Goal: Information Seeking & Learning: Check status

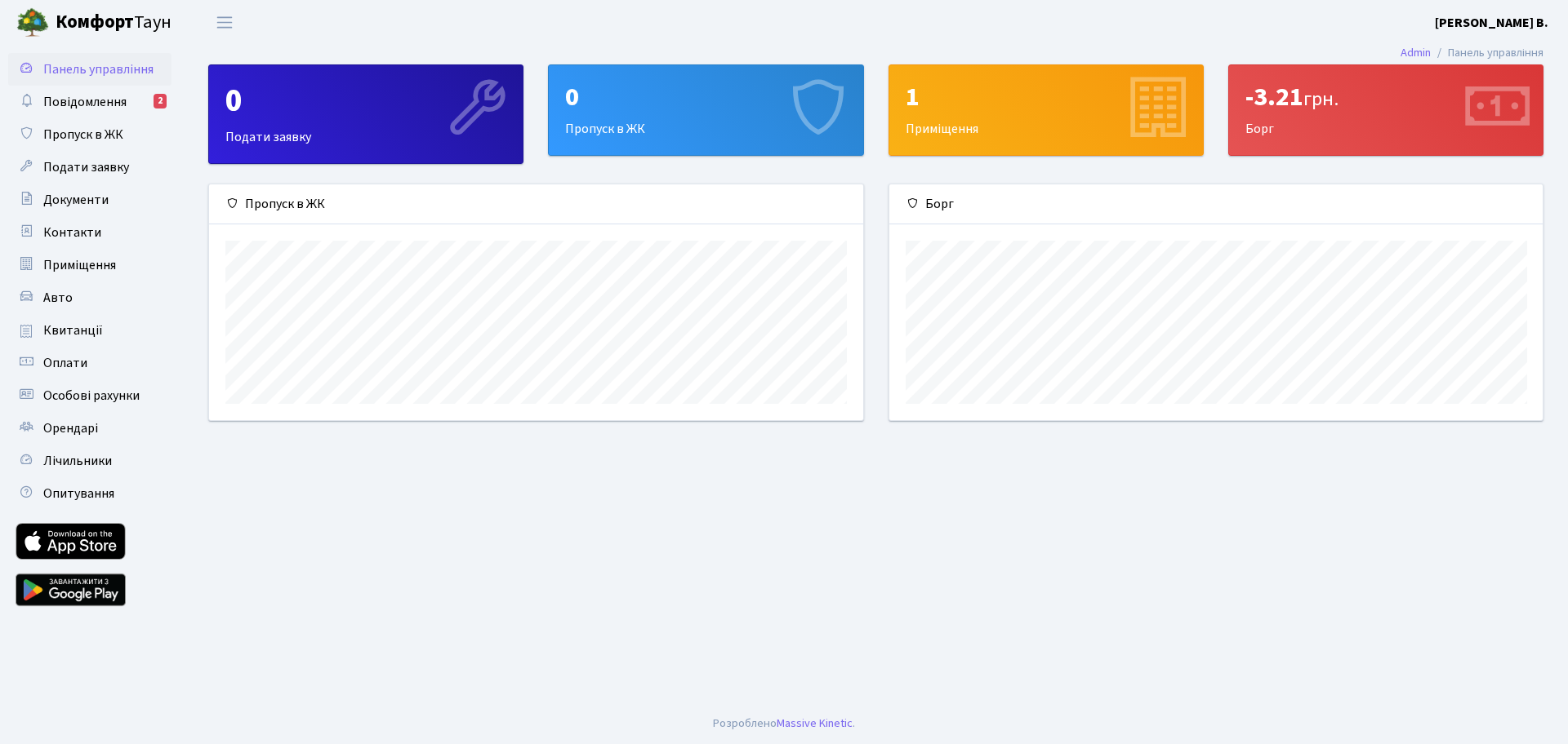
scroll to position [236, 653]
click at [97, 96] on span "Повідомлення" at bounding box center [84, 101] width 83 height 18
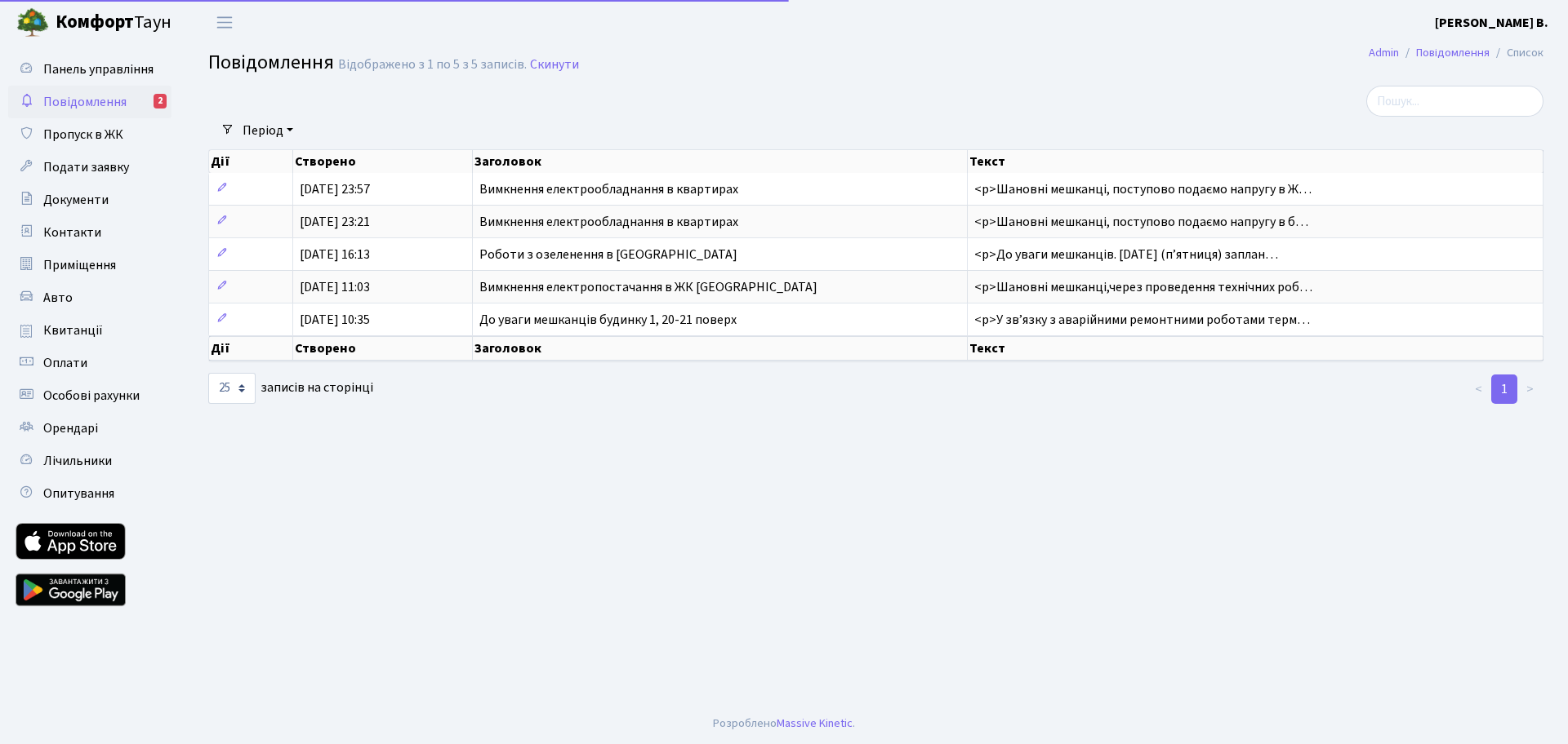
select select "25"
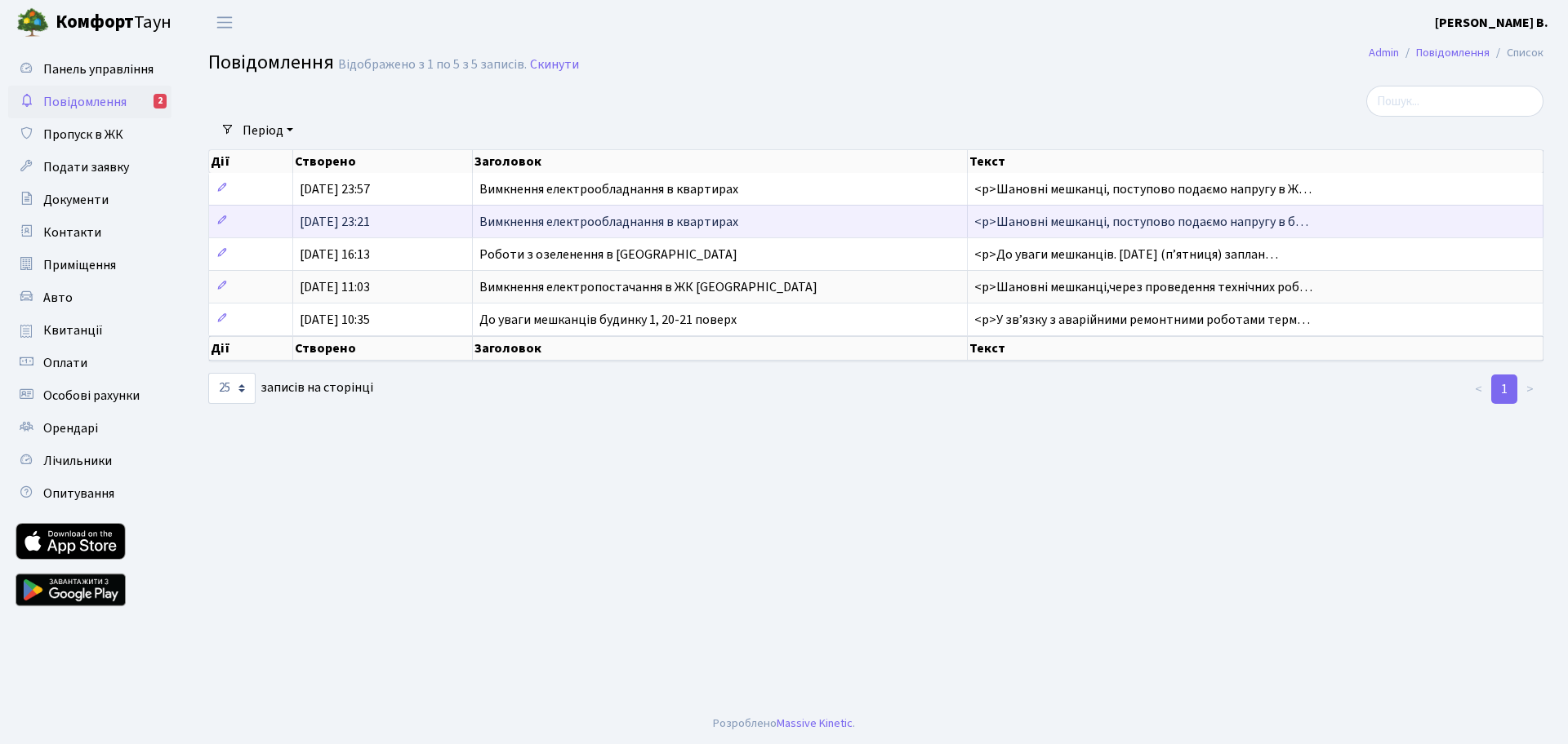
click at [546, 231] on span "Вимкнення електрообладнання в квартирах" at bounding box center [608, 222] width 259 height 18
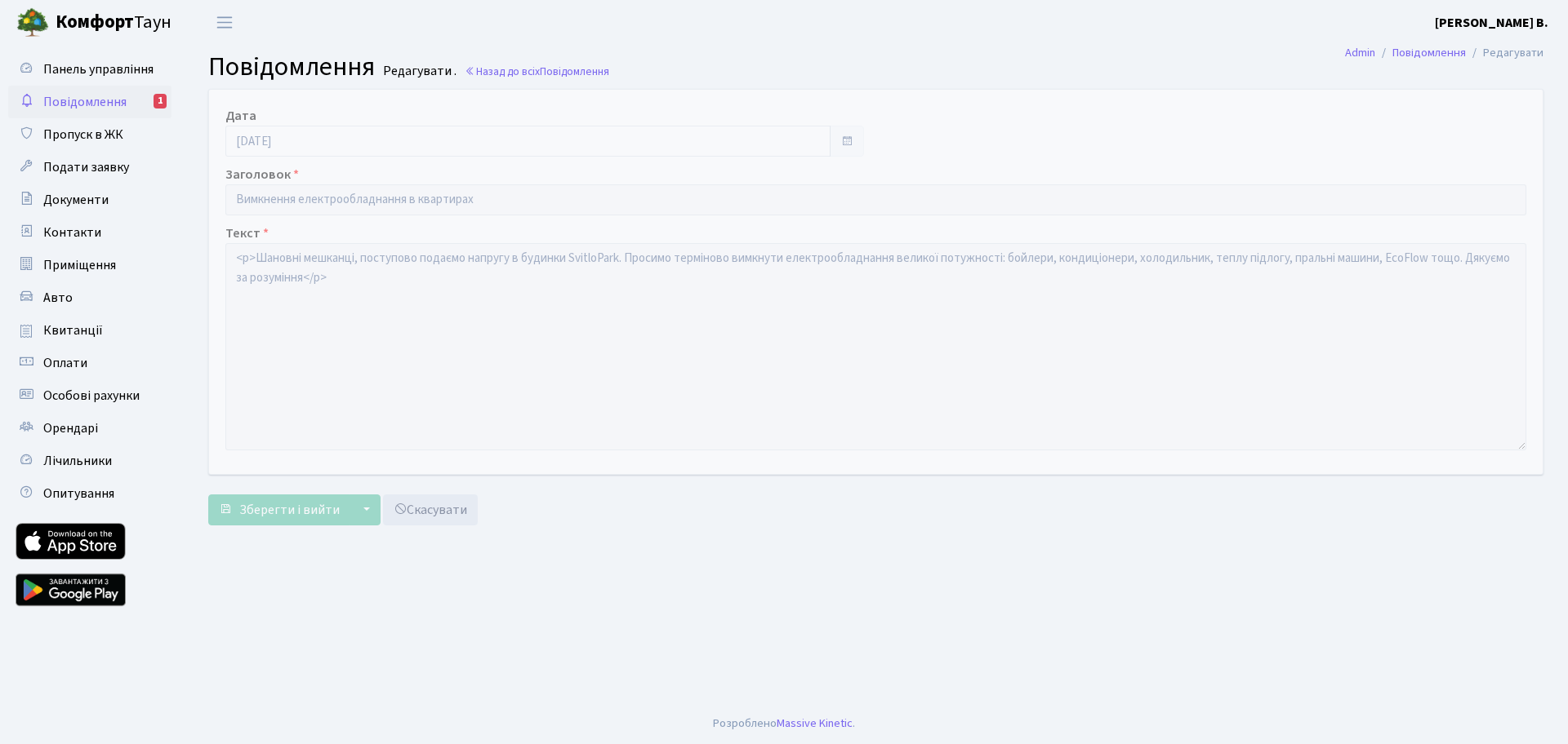
click at [112, 110] on span "Повідомлення" at bounding box center [84, 101] width 83 height 18
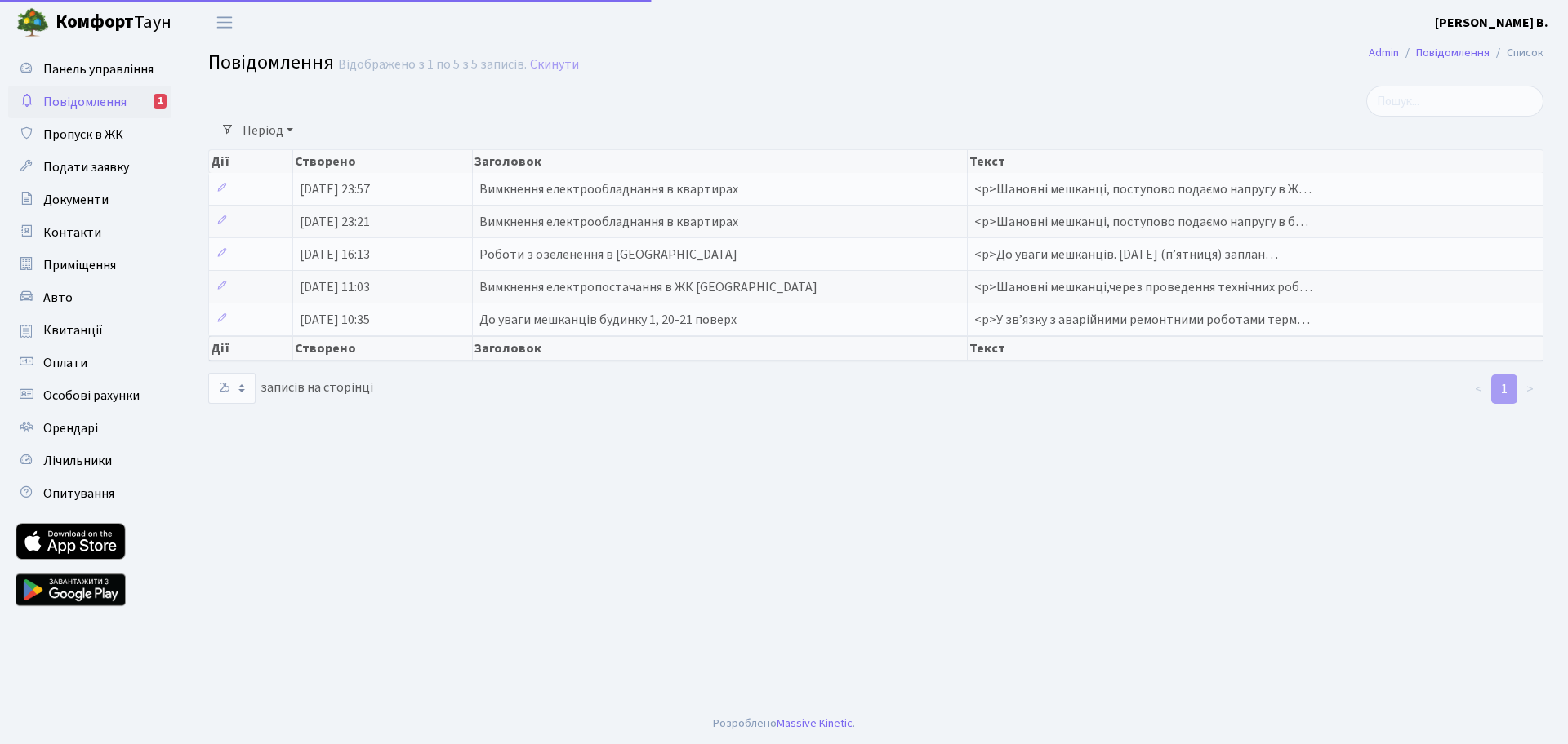
select select "25"
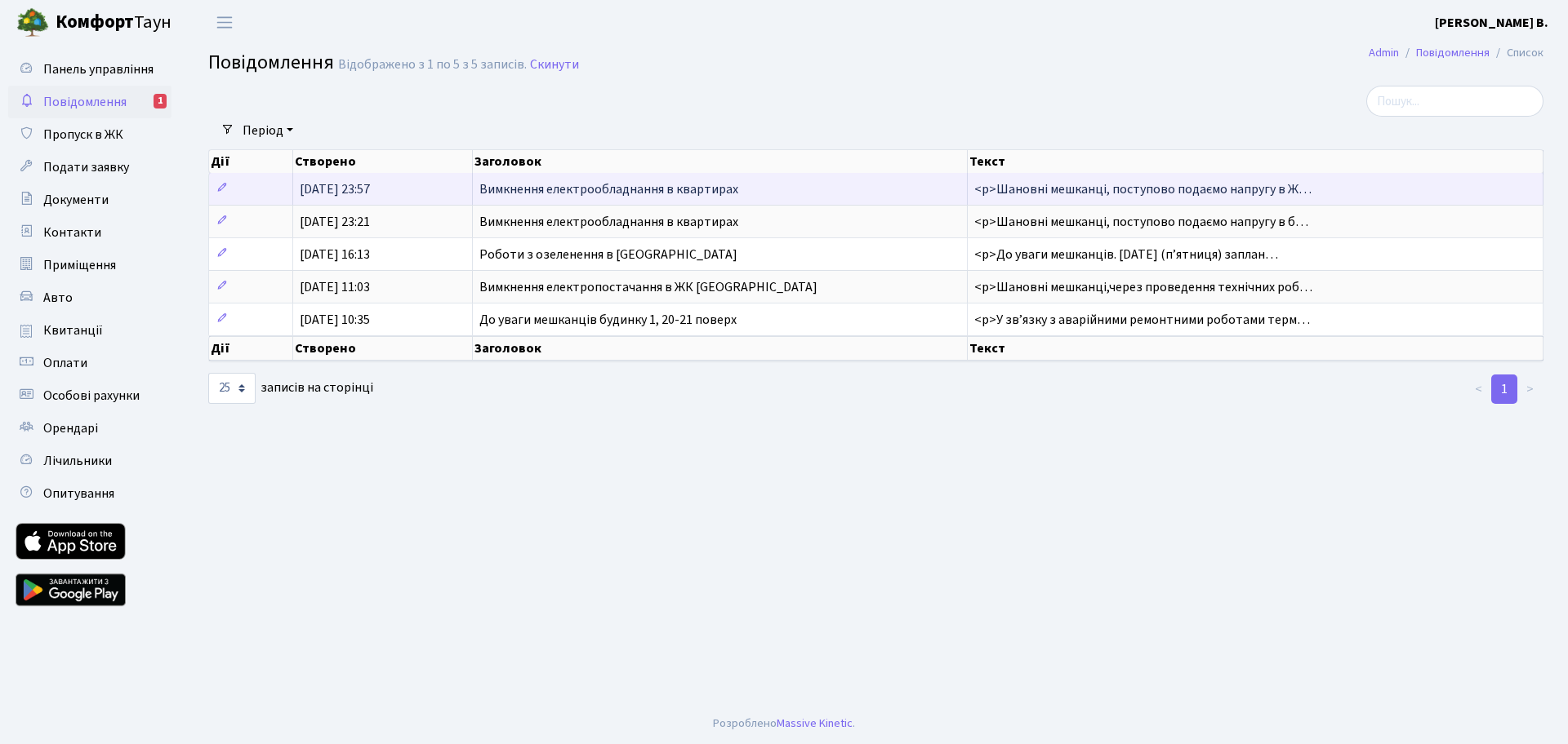
click at [347, 198] on span "14.10.2025, 23:57" at bounding box center [334, 189] width 70 height 18
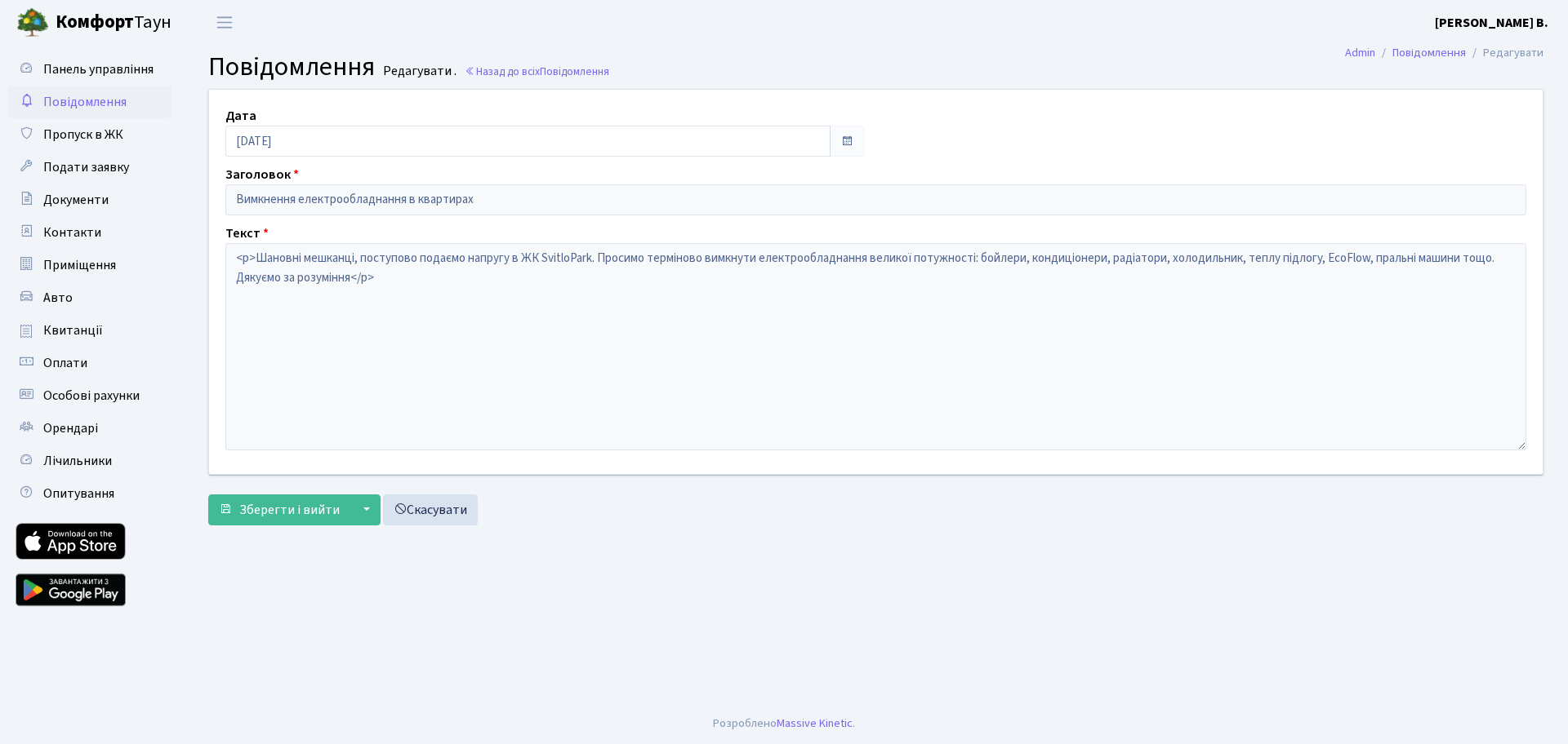
click at [89, 107] on span "Повідомлення" at bounding box center [84, 101] width 83 height 18
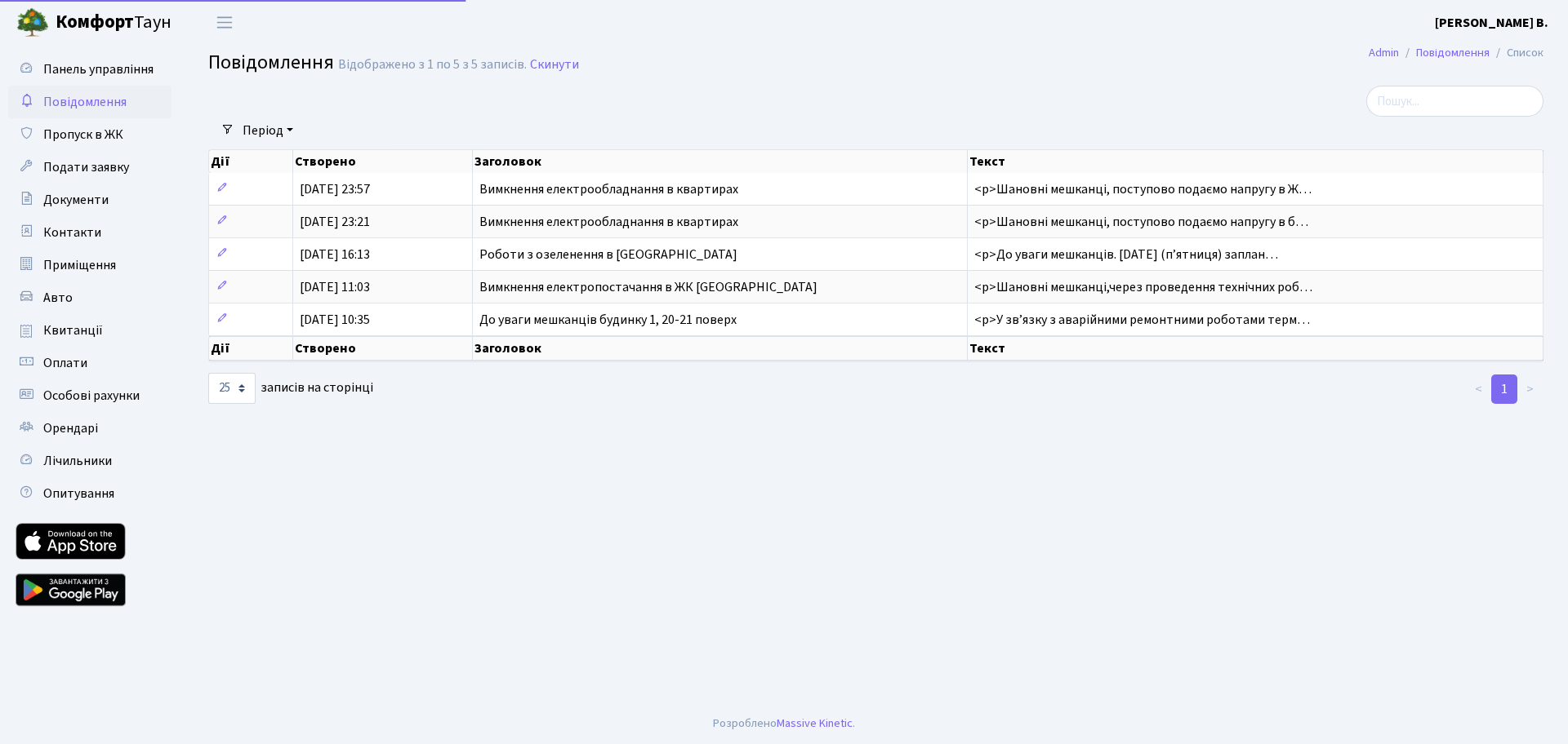
select select "25"
click at [94, 72] on span "Панель управління" at bounding box center [98, 69] width 110 height 18
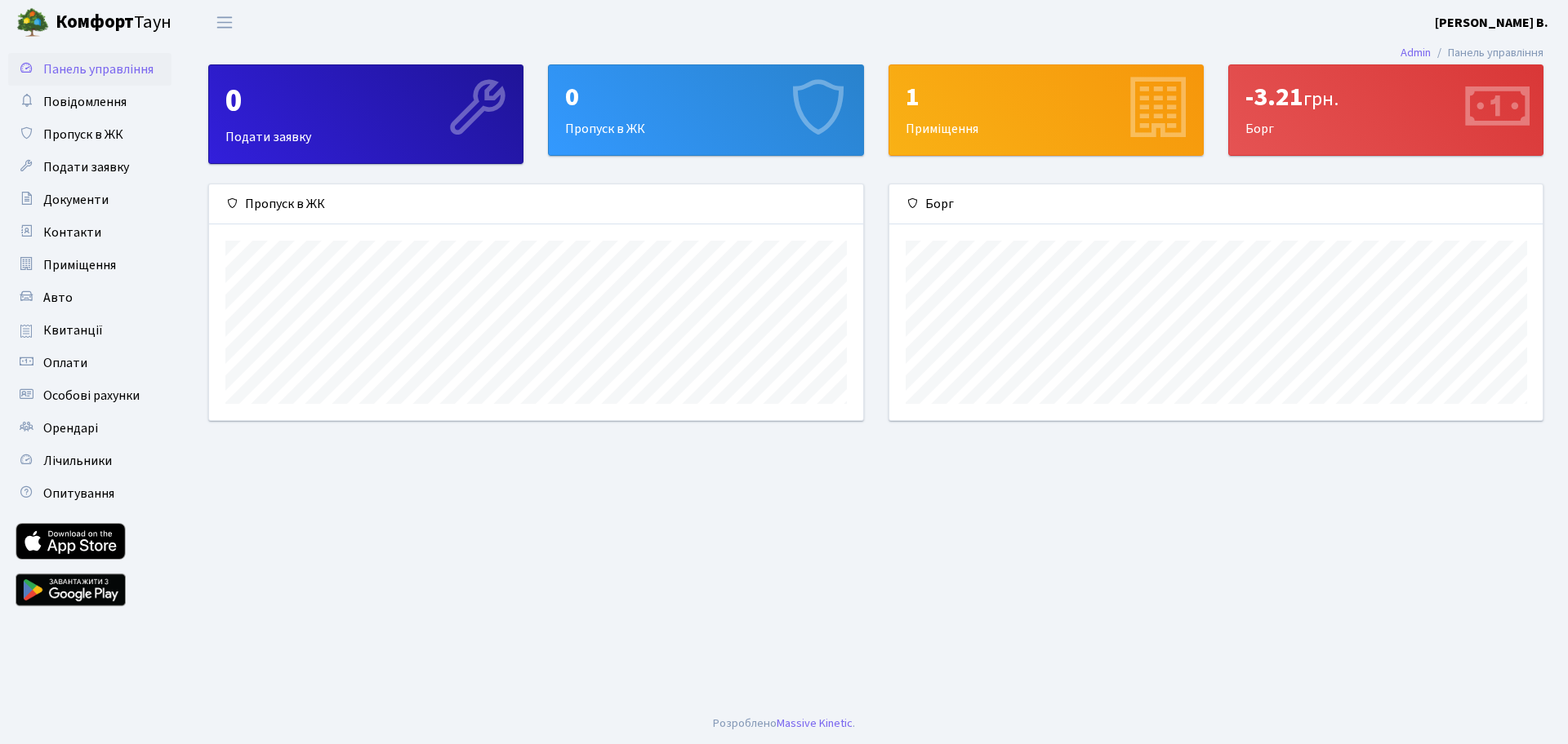
scroll to position [236, 653]
